Goal: Task Accomplishment & Management: Use online tool/utility

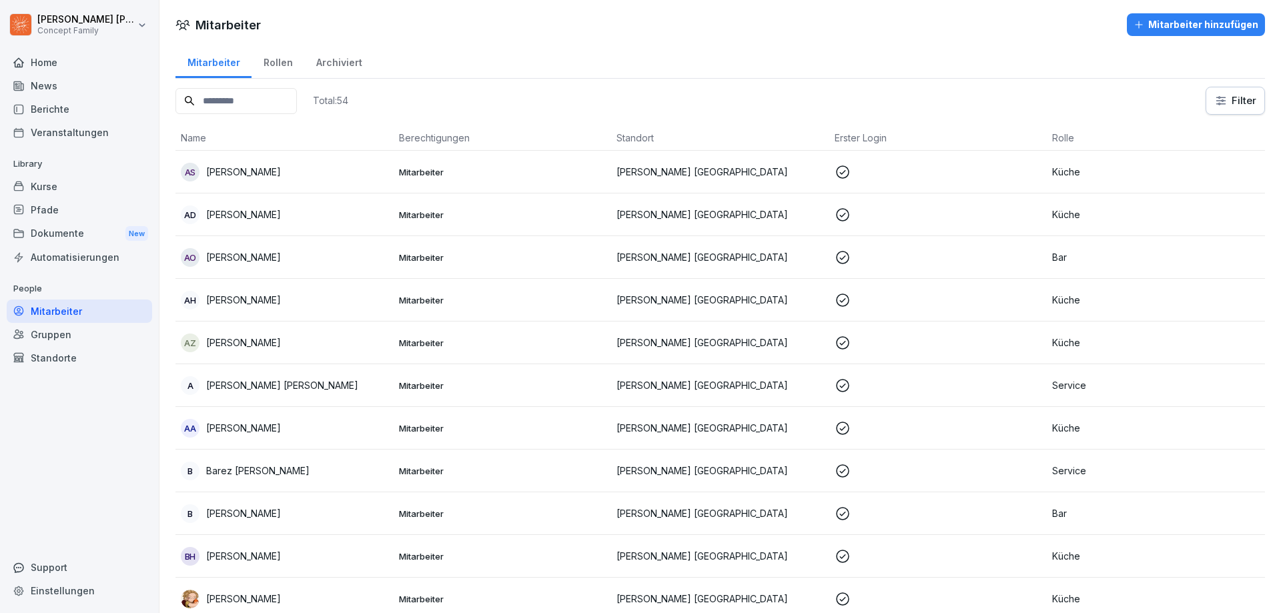
click at [109, 117] on div "Berichte" at bounding box center [79, 108] width 145 height 23
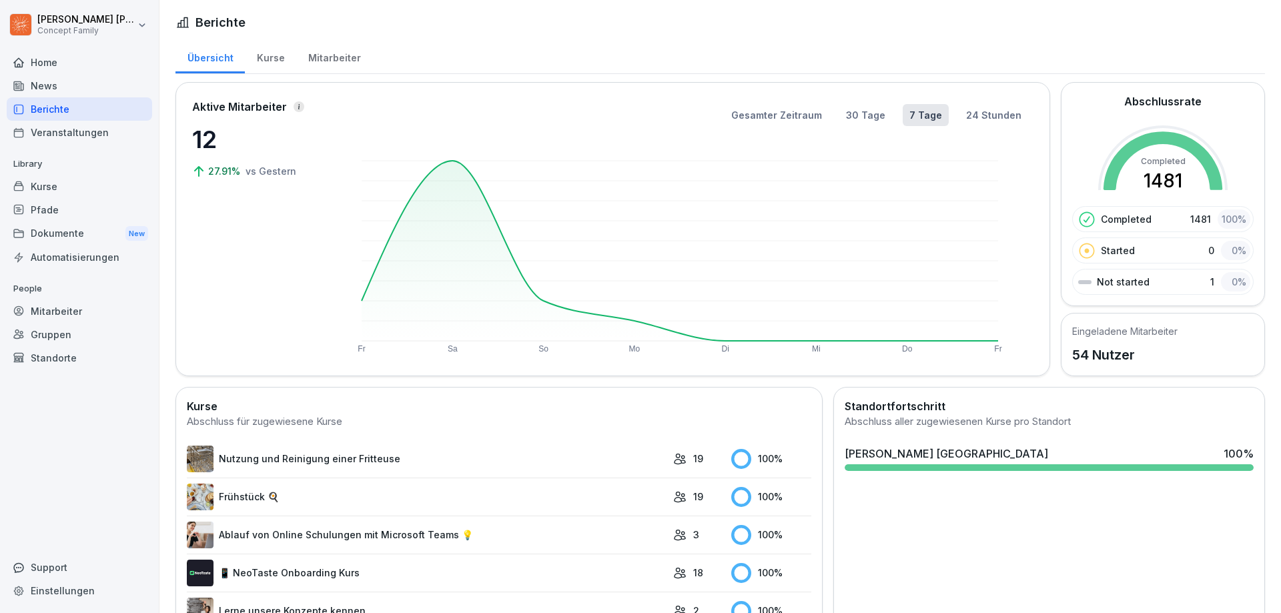
click at [324, 65] on div "Mitarbeiter" at bounding box center [334, 56] width 76 height 34
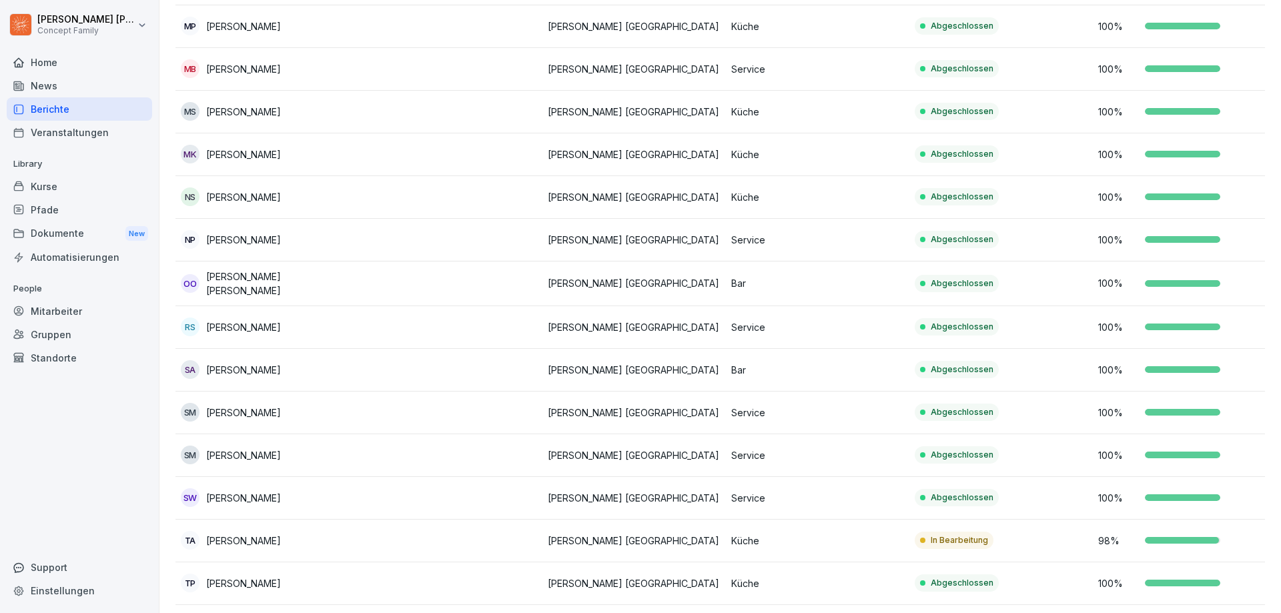
scroll to position [1873, 0]
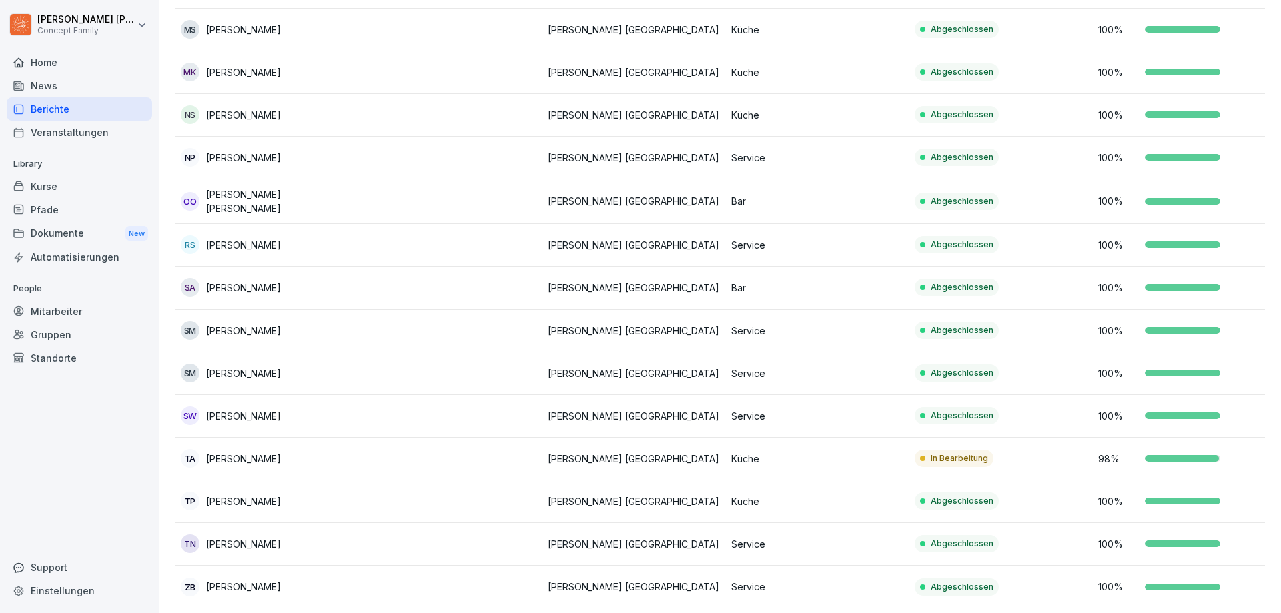
click at [246, 452] on p "[PERSON_NAME]" at bounding box center [243, 459] width 75 height 14
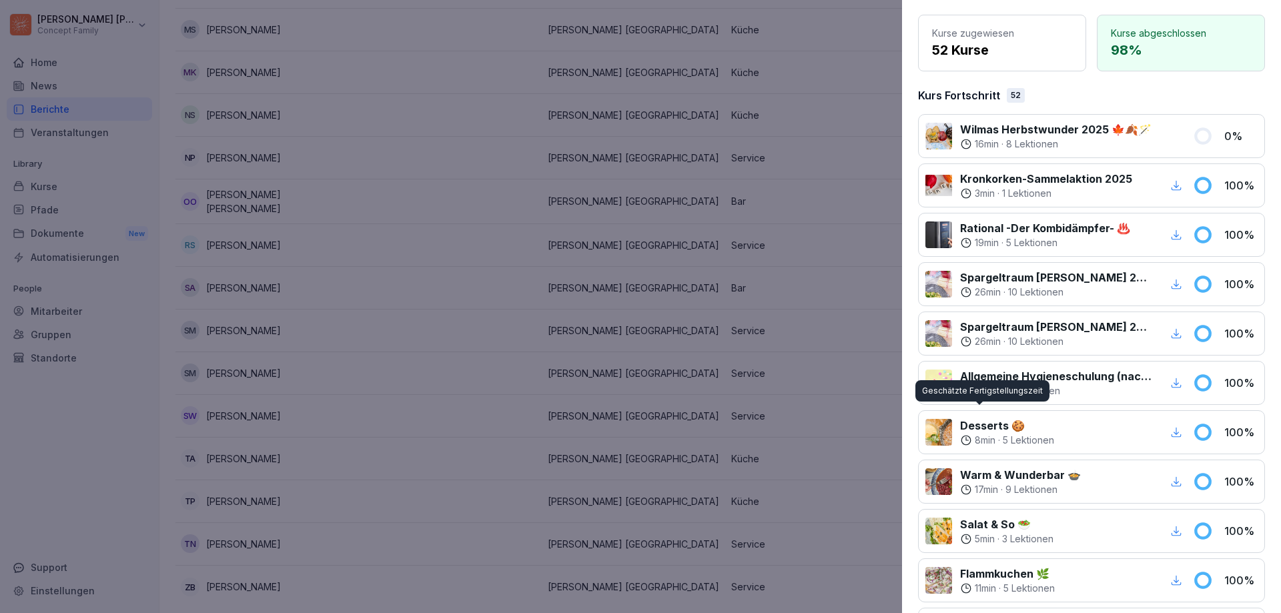
scroll to position [0, 0]
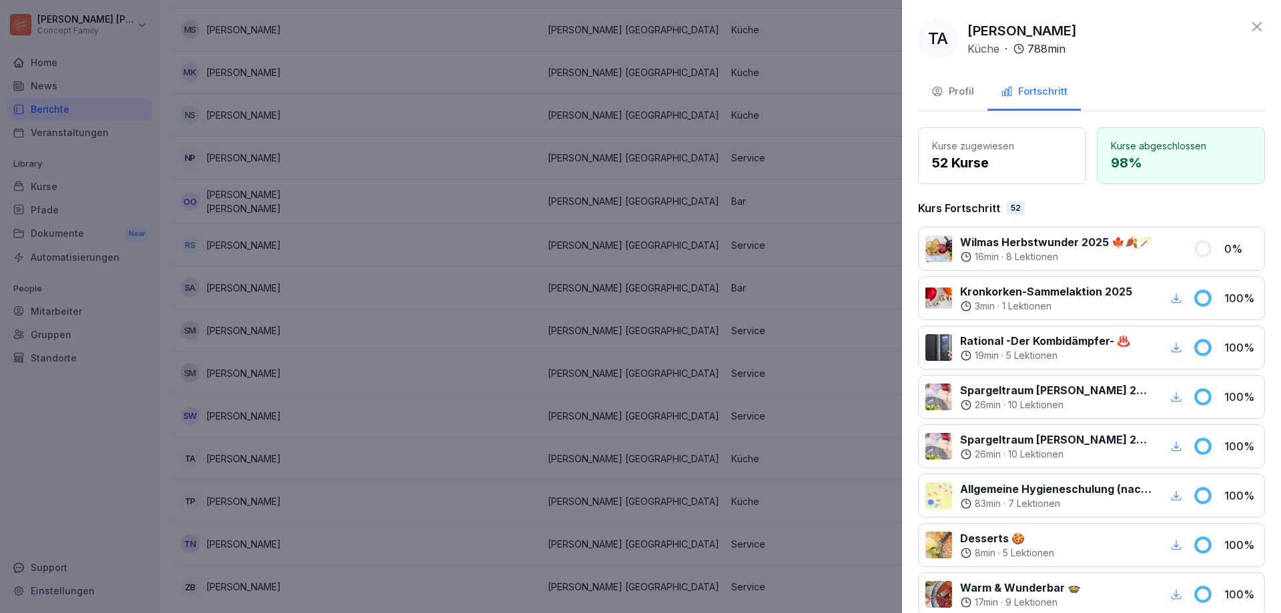
click at [961, 92] on div "Profil" at bounding box center [952, 91] width 43 height 15
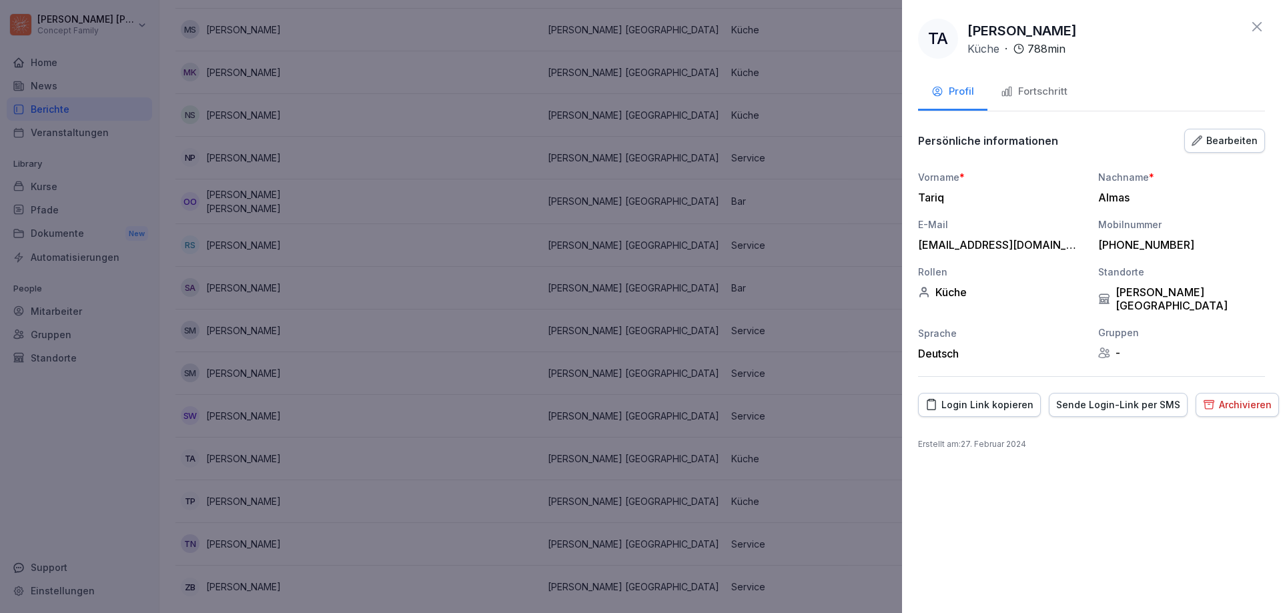
click at [1016, 398] on div "Login Link kopieren" at bounding box center [979, 405] width 108 height 15
